Goal: Information Seeking & Learning: Learn about a topic

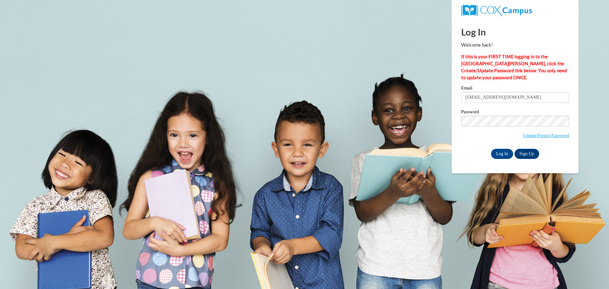
type input "rhanspal@kusd.edu"
click at [456, 102] on div "Log In Welcome back! If this is your FIRST TIME logging in to the NEW Cox Campu…" at bounding box center [515, 96] width 136 height 154
drag, startPoint x: 454, startPoint y: 148, endPoint x: 458, endPoint y: 149, distance: 4.4
click at [454, 148] on div "Log In Welcome back! If this is your FIRST TIME logging in to the NEW Cox Campu…" at bounding box center [515, 96] width 136 height 154
click at [494, 154] on input "Log In" at bounding box center [502, 154] width 22 height 10
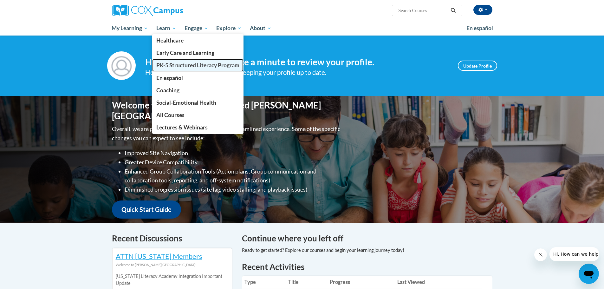
click at [171, 67] on span "PK-5 Structured Literacy Program" at bounding box center [197, 65] width 83 height 7
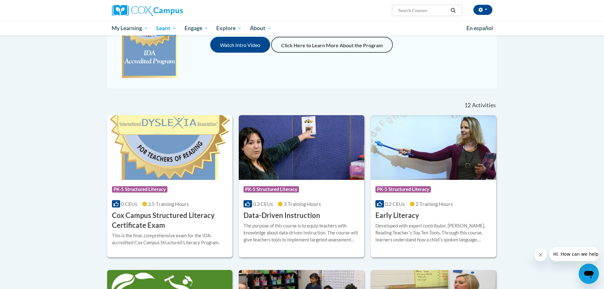
scroll to position [63, 0]
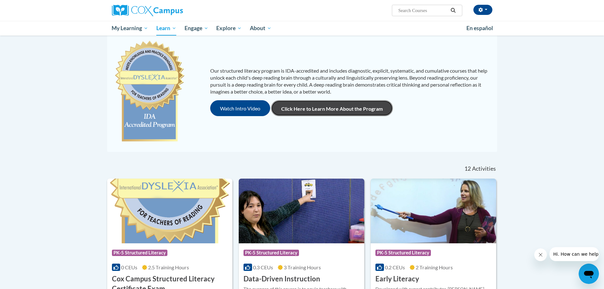
click at [300, 102] on link "Click Here to Learn More About the Program" at bounding box center [332, 108] width 122 height 16
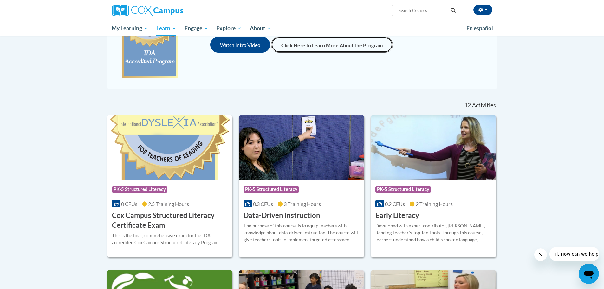
scroll to position [159, 0]
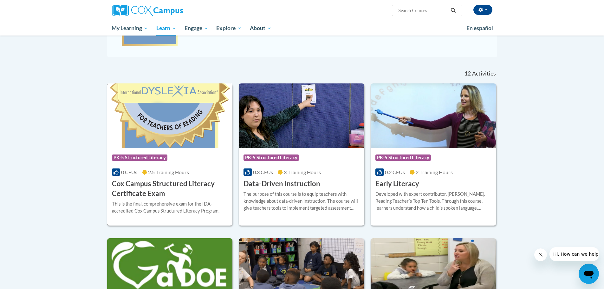
click at [141, 173] on div "0 CEUs 2.5 Training Hours" at bounding box center [170, 172] width 116 height 7
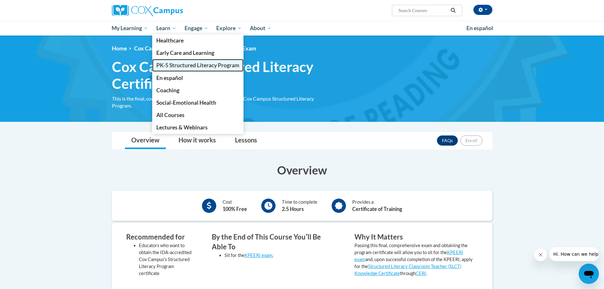
click at [167, 69] on link "PK-5 Structured Literacy Program" at bounding box center [197, 65] width 91 height 12
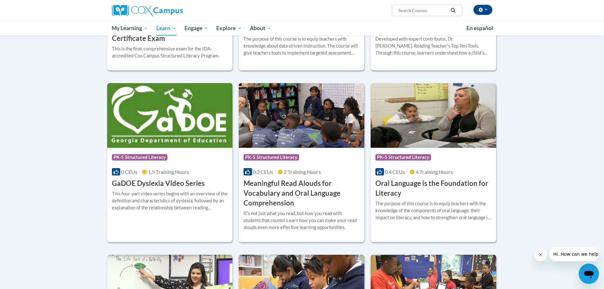
scroll to position [346, 0]
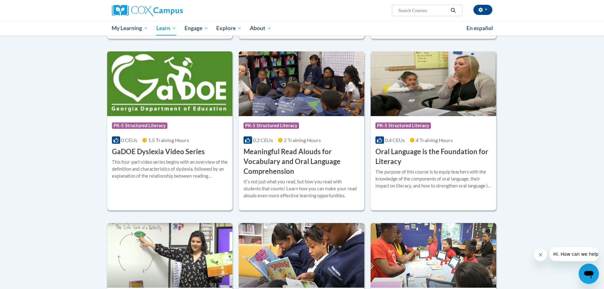
click at [149, 124] on span "PK-5 Structured Literacy" at bounding box center [140, 125] width 56 height 6
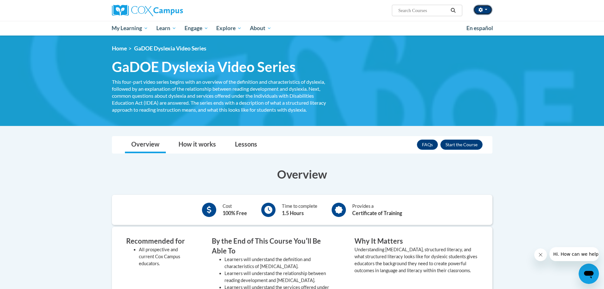
click at [482, 7] on button "button" at bounding box center [483, 10] width 19 height 10
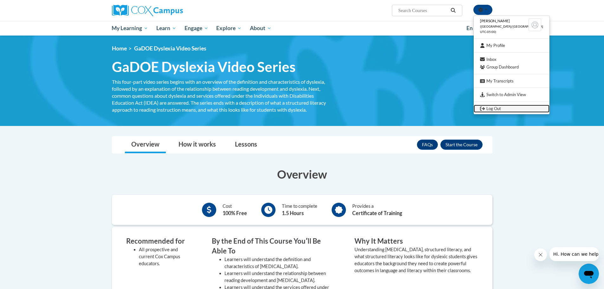
click at [489, 108] on link "Log Out" at bounding box center [512, 109] width 76 height 8
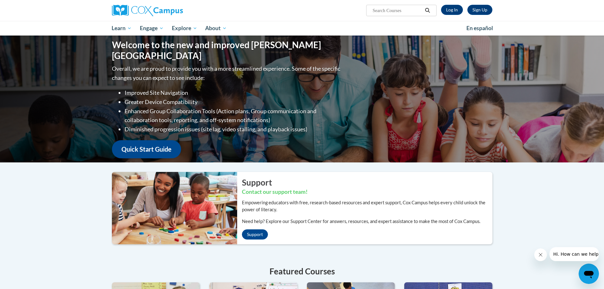
drag, startPoint x: 305, startPoint y: 133, endPoint x: 309, endPoint y: 230, distance: 97.5
drag, startPoint x: 309, startPoint y: 230, endPoint x: 558, endPoint y: 13, distance: 331.3
click at [558, 13] on div "Sign Up Log In Search Search... Toggle navigation My Learning My Learning My Co…" at bounding box center [302, 18] width 604 height 36
